Goal: Contribute content

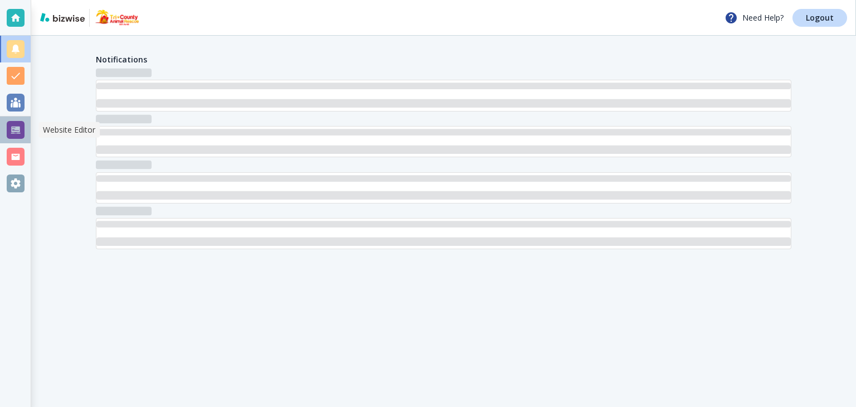
click at [8, 134] on div at bounding box center [16, 130] width 18 height 18
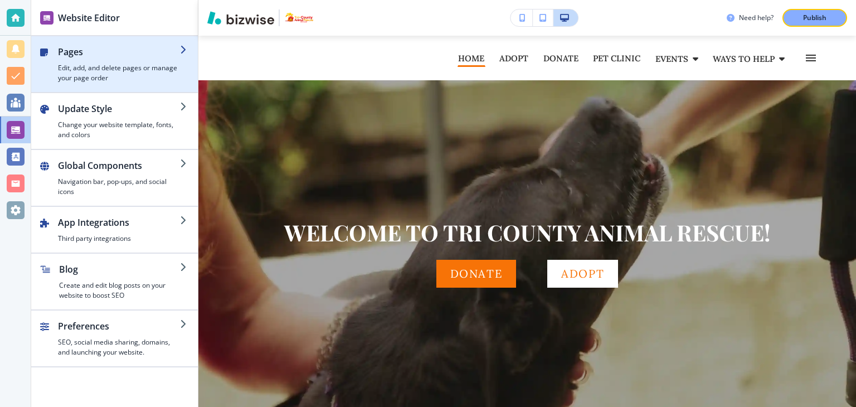
click at [78, 70] on h4 "Edit, add, and delete pages or manage your page order" at bounding box center [119, 73] width 122 height 20
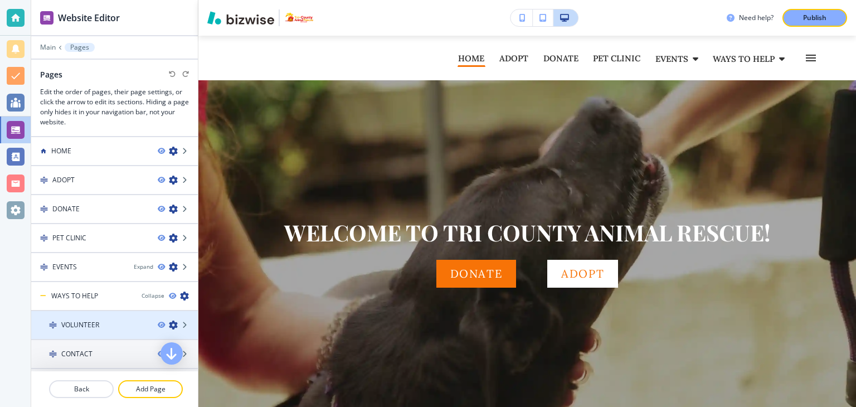
click at [82, 316] on div at bounding box center [114, 315] width 167 height 9
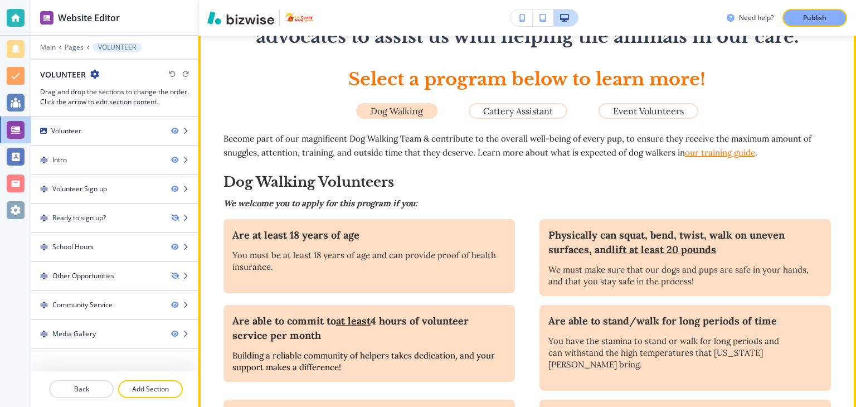
scroll to position [279, 0]
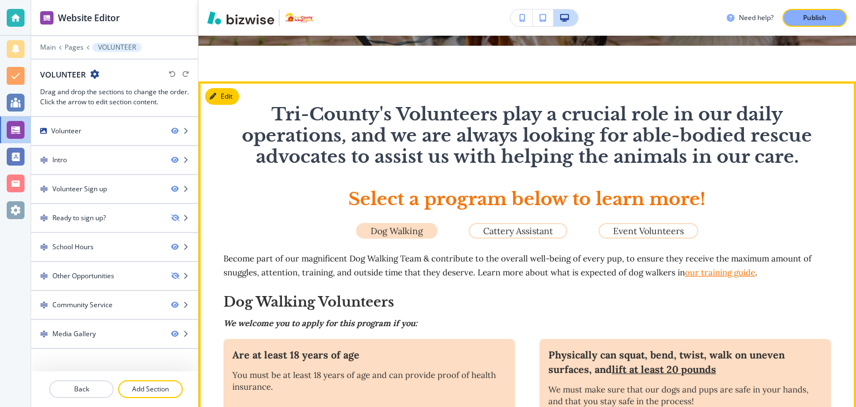
click at [218, 110] on section "﻿Tri-County's Volunteers play a crucial role in our daily operations, and we ar…" at bounding box center [527, 398] width 658 height 634
click at [221, 95] on button "Edit This Section" at bounding box center [242, 96] width 75 height 17
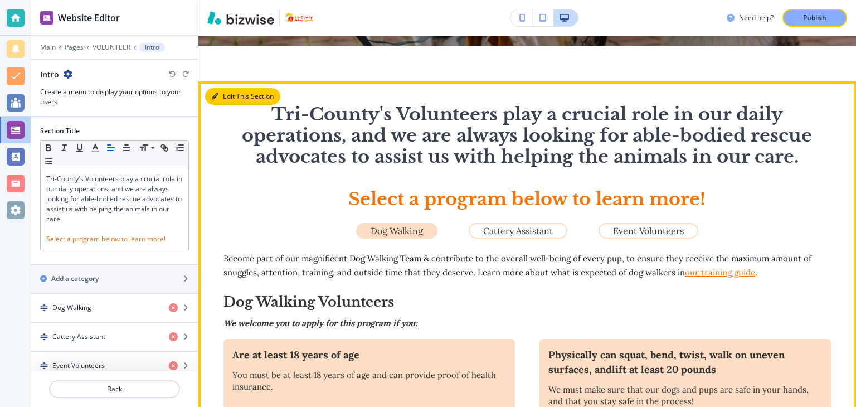
scroll to position [324, 0]
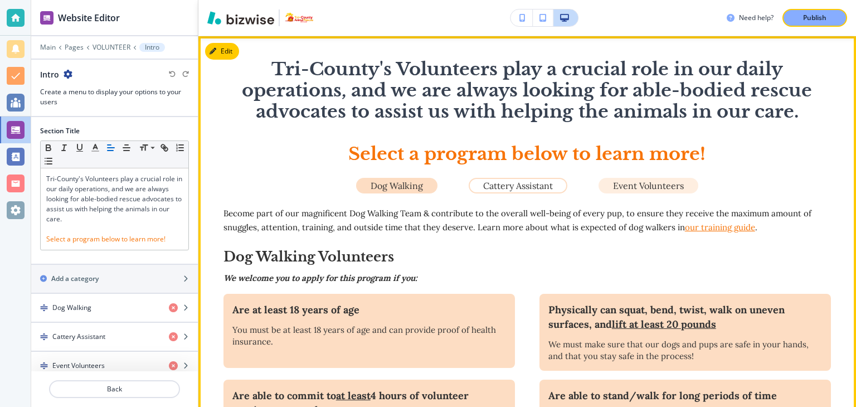
click at [654, 181] on p "Event Volunteers" at bounding box center [648, 186] width 71 height 10
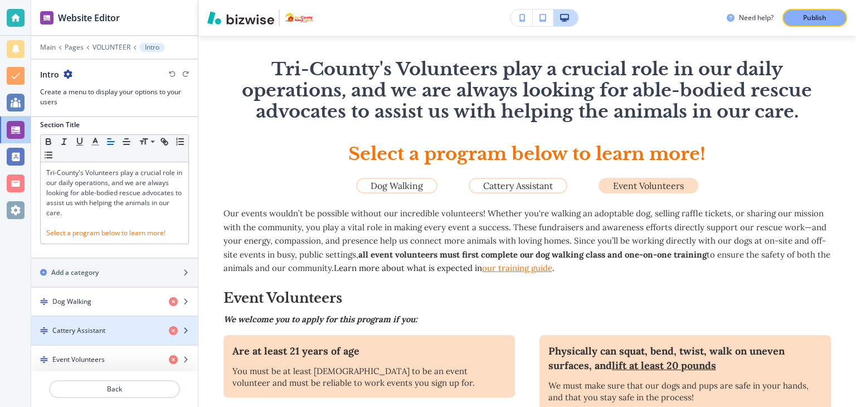
scroll to position [7, 0]
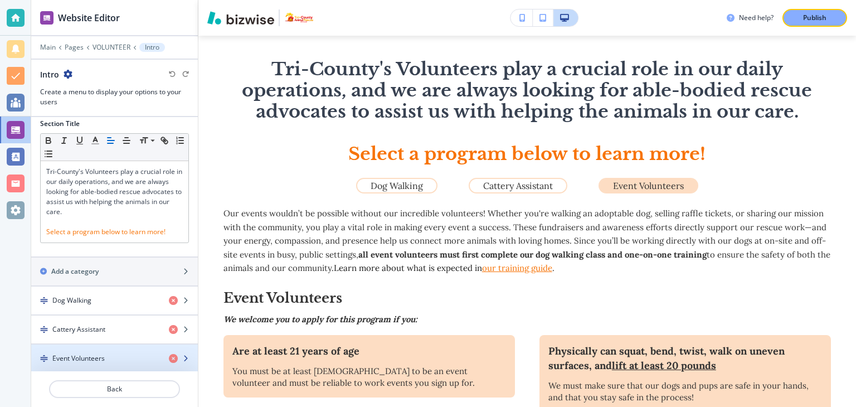
click at [90, 354] on h4 "Event Volunteers" at bounding box center [78, 358] width 52 height 10
click at [94, 363] on div "button" at bounding box center [114, 367] width 167 height 9
click at [85, 353] on h4 "Event Volunteers" at bounding box center [78, 358] width 52 height 10
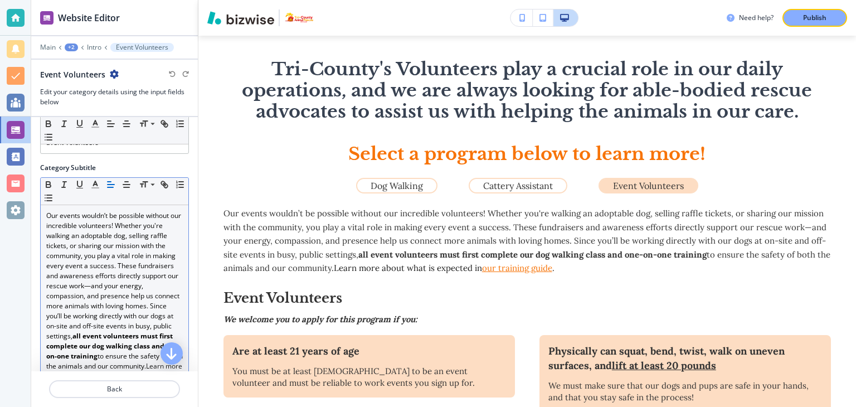
scroll to position [111, 0]
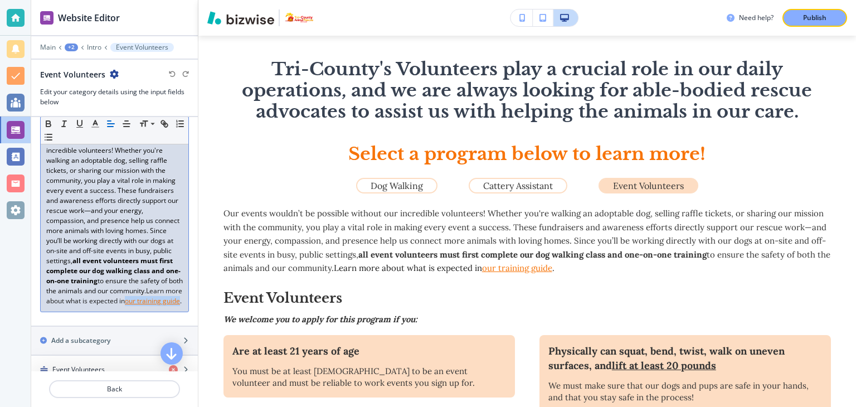
drag, startPoint x: 127, startPoint y: 311, endPoint x: 63, endPoint y: 319, distance: 64.6
click at [63, 306] on p "Our events wouldn’t be possible without our incredible volunteers! Whether you'…" at bounding box center [114, 220] width 137 height 171
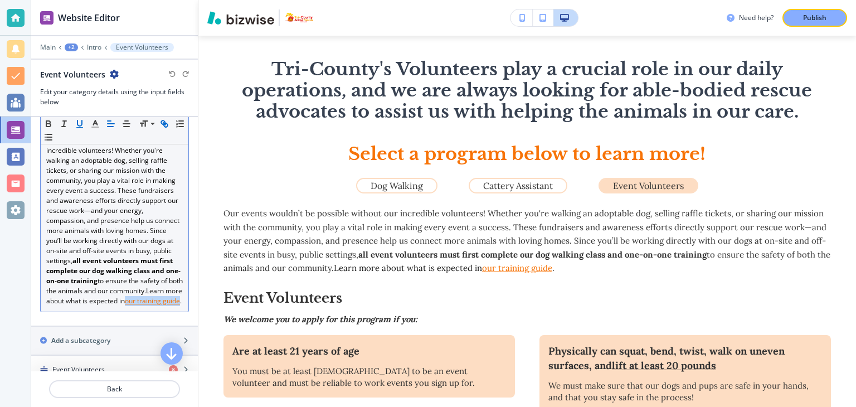
click at [163, 123] on icon "button" at bounding box center [164, 124] width 10 height 10
click at [163, 121] on icon "button" at bounding box center [164, 124] width 10 height 10
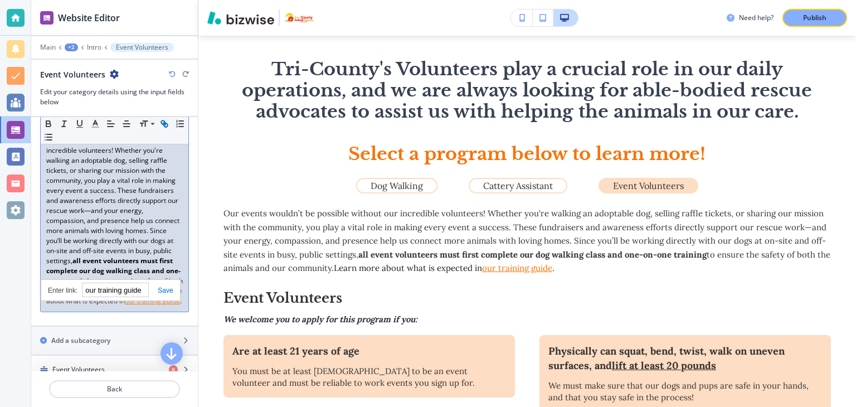
paste input "[URL][DOMAIN_NAME]"
type input "[URL][DOMAIN_NAME]"
click at [162, 288] on link at bounding box center [161, 290] width 24 height 8
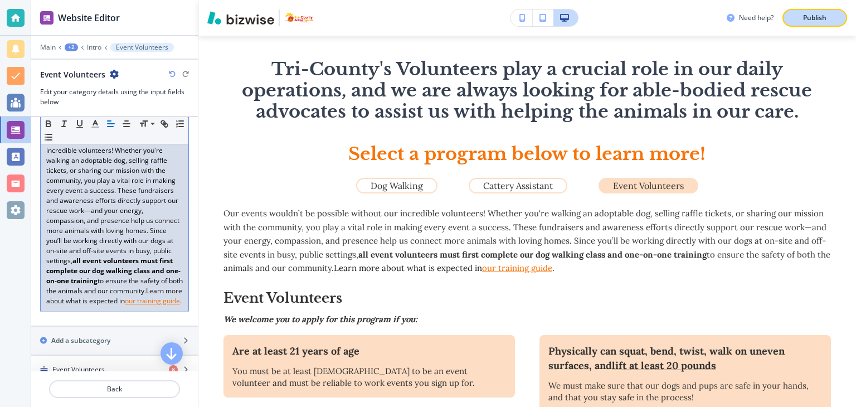
click at [807, 25] on button "Publish" at bounding box center [814, 18] width 65 height 18
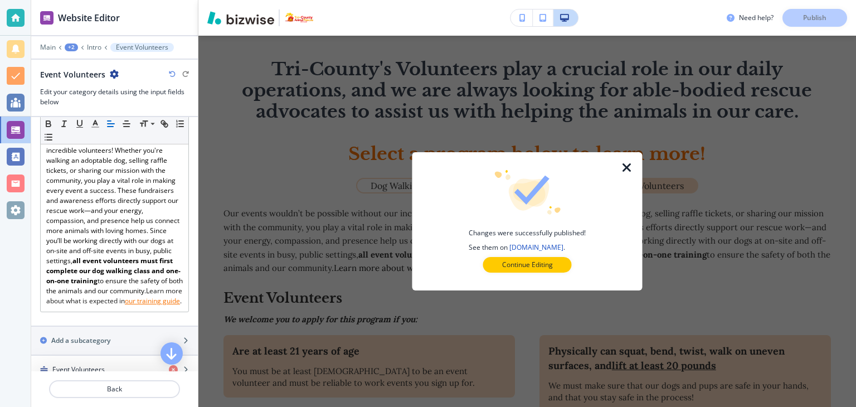
click at [629, 169] on icon "button" at bounding box center [626, 167] width 13 height 13
